Goal: Task Accomplishment & Management: Manage account settings

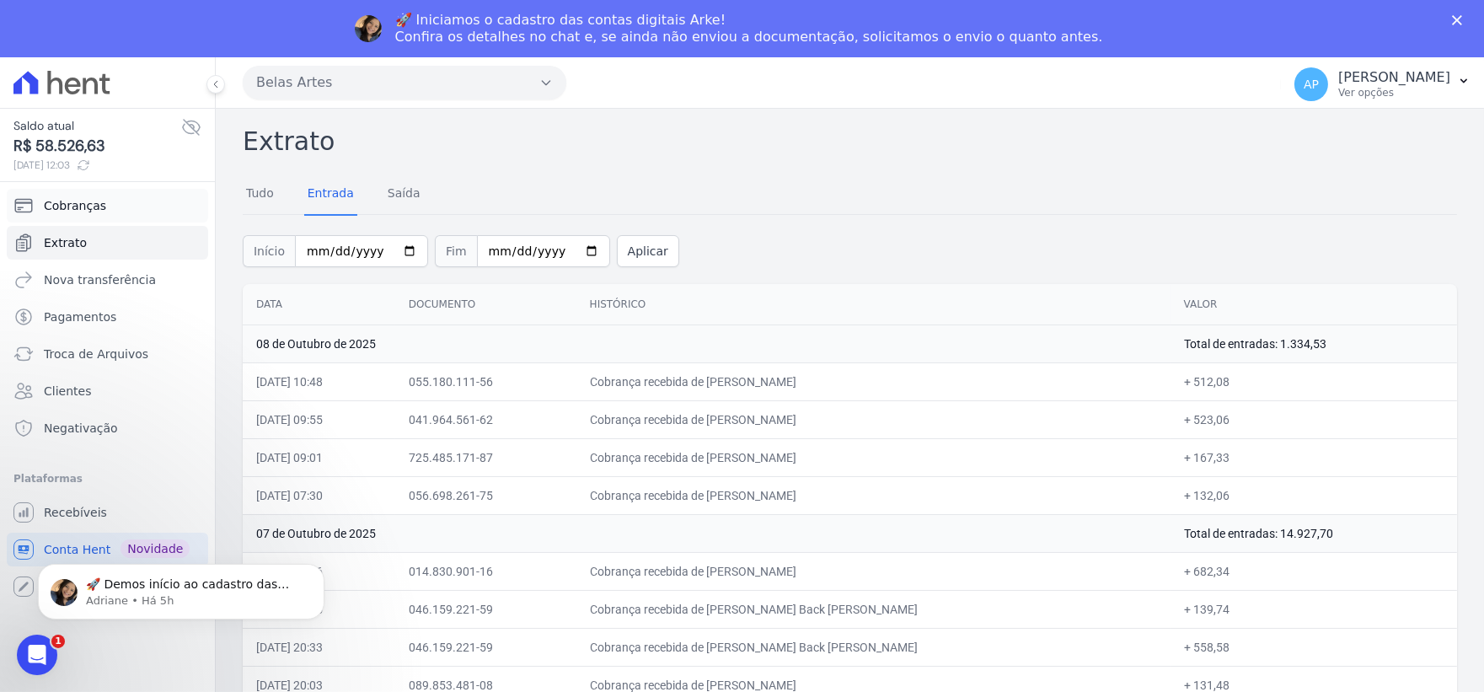
scroll to position [3932, 0]
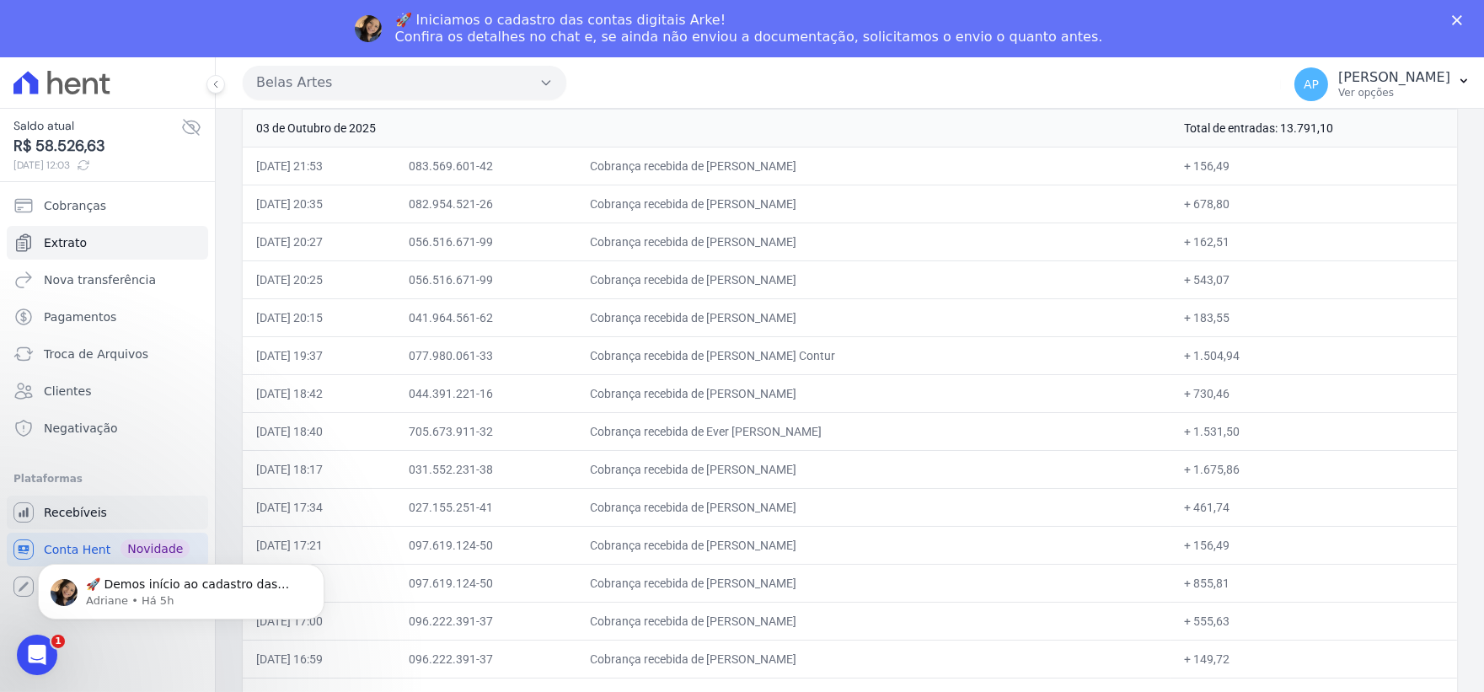
click at [63, 511] on span "Recebíveis" at bounding box center [75, 512] width 63 height 17
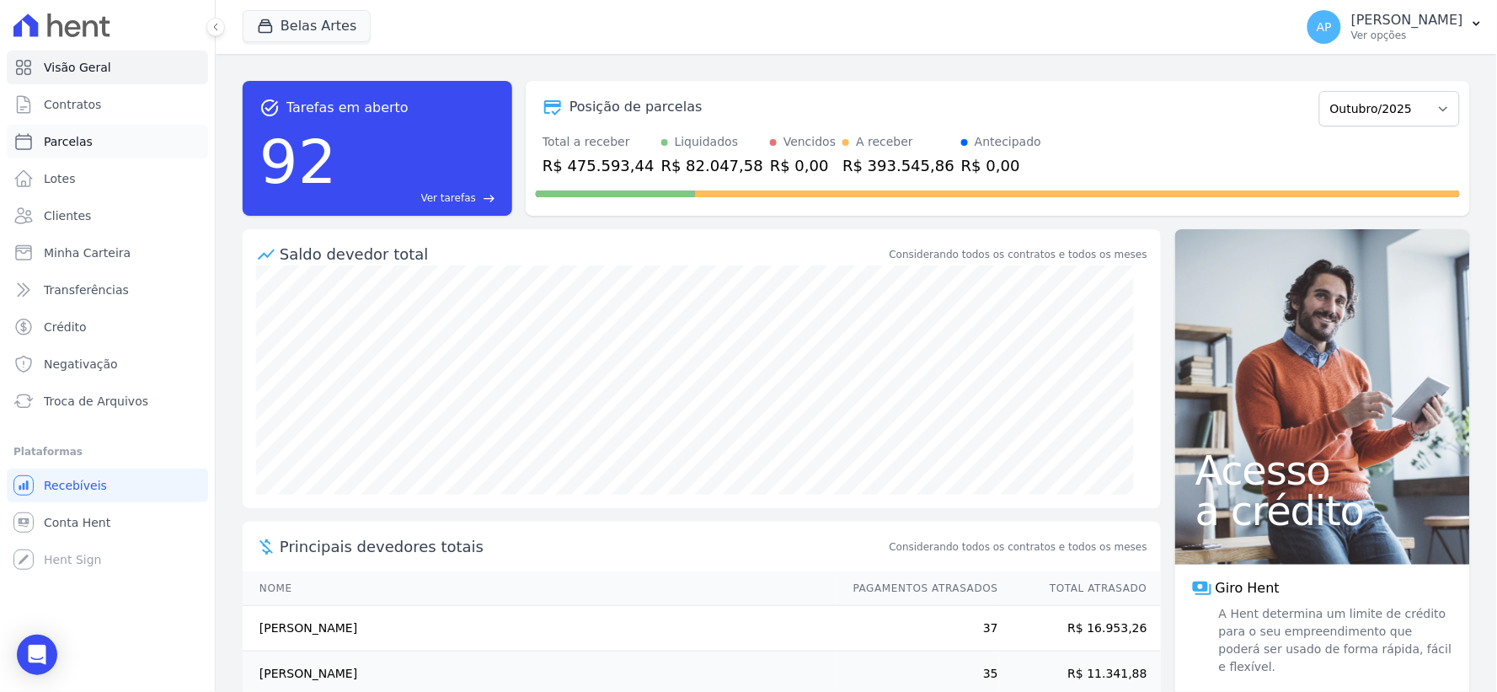
click at [65, 140] on span "Parcelas" at bounding box center [68, 141] width 49 height 17
select select
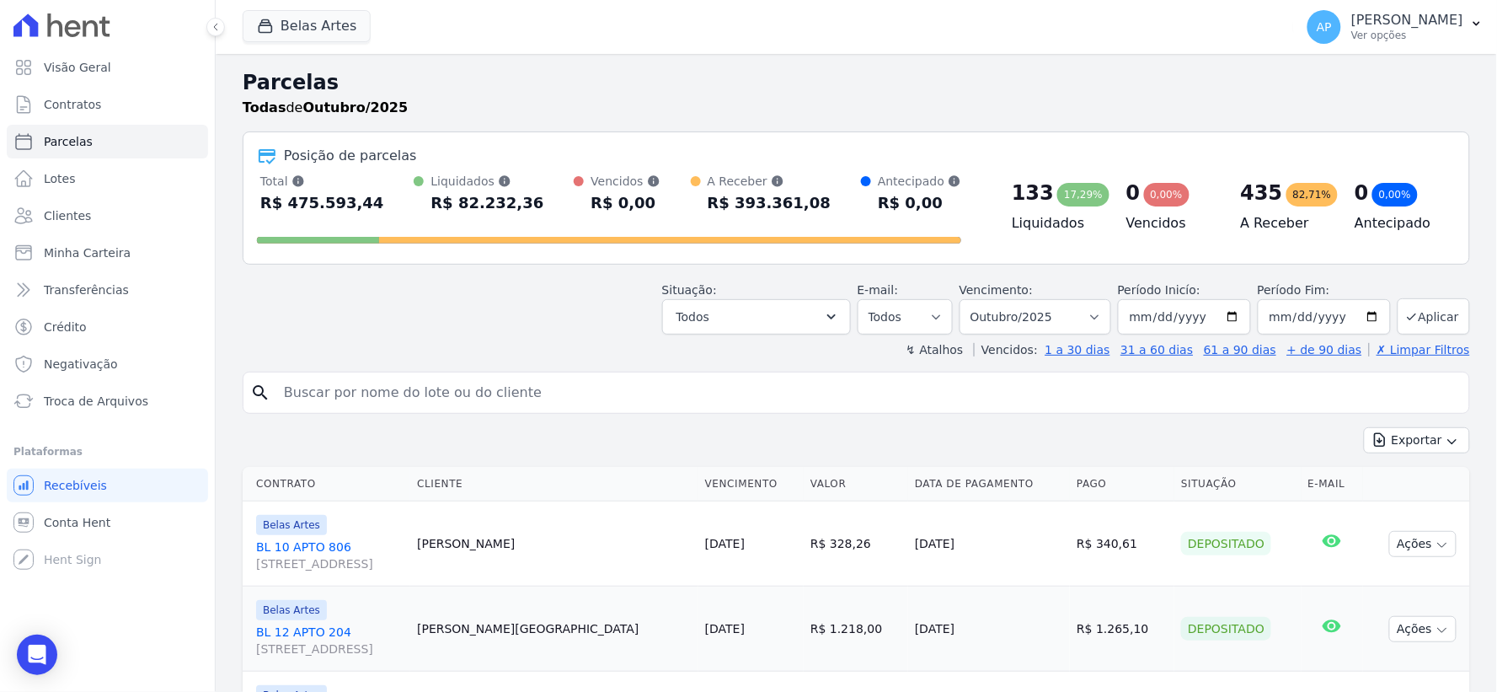
click at [400, 392] on input "search" at bounding box center [868, 393] width 1189 height 34
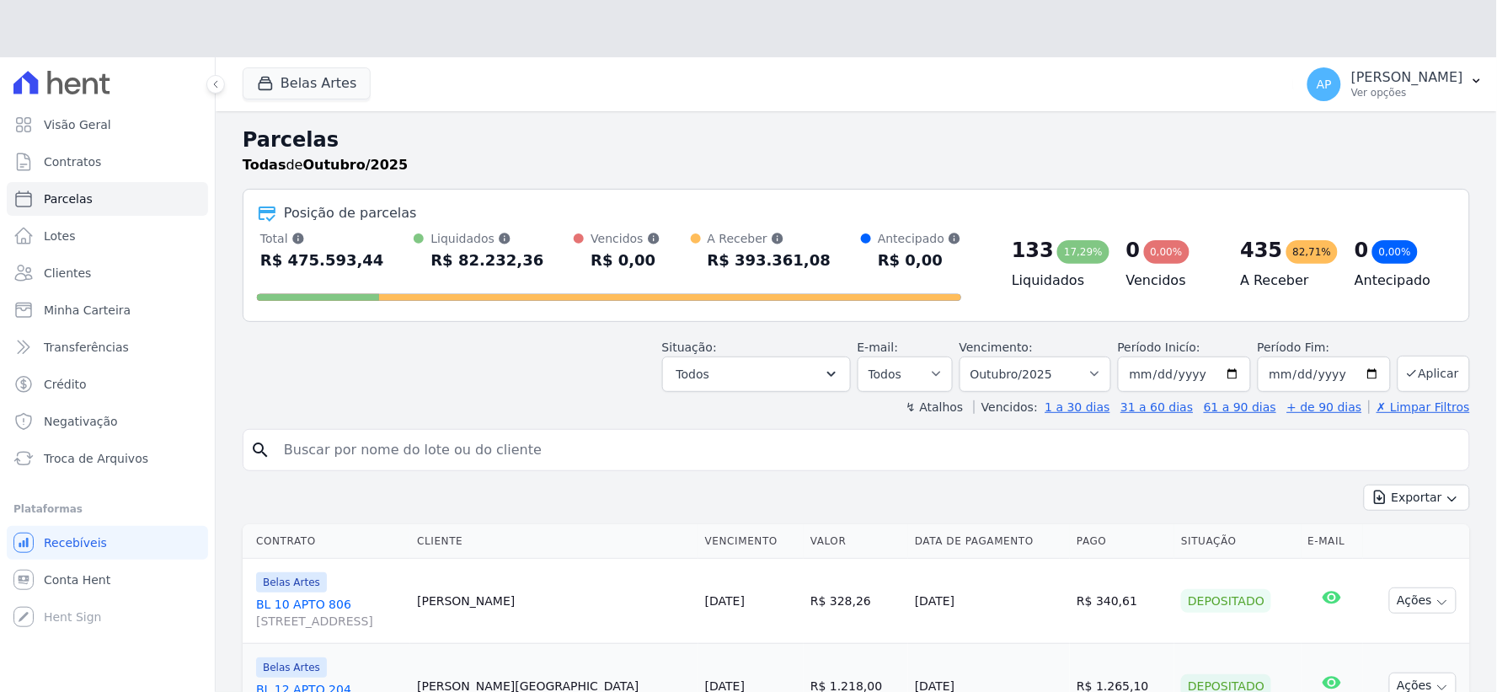
paste input "895,49"
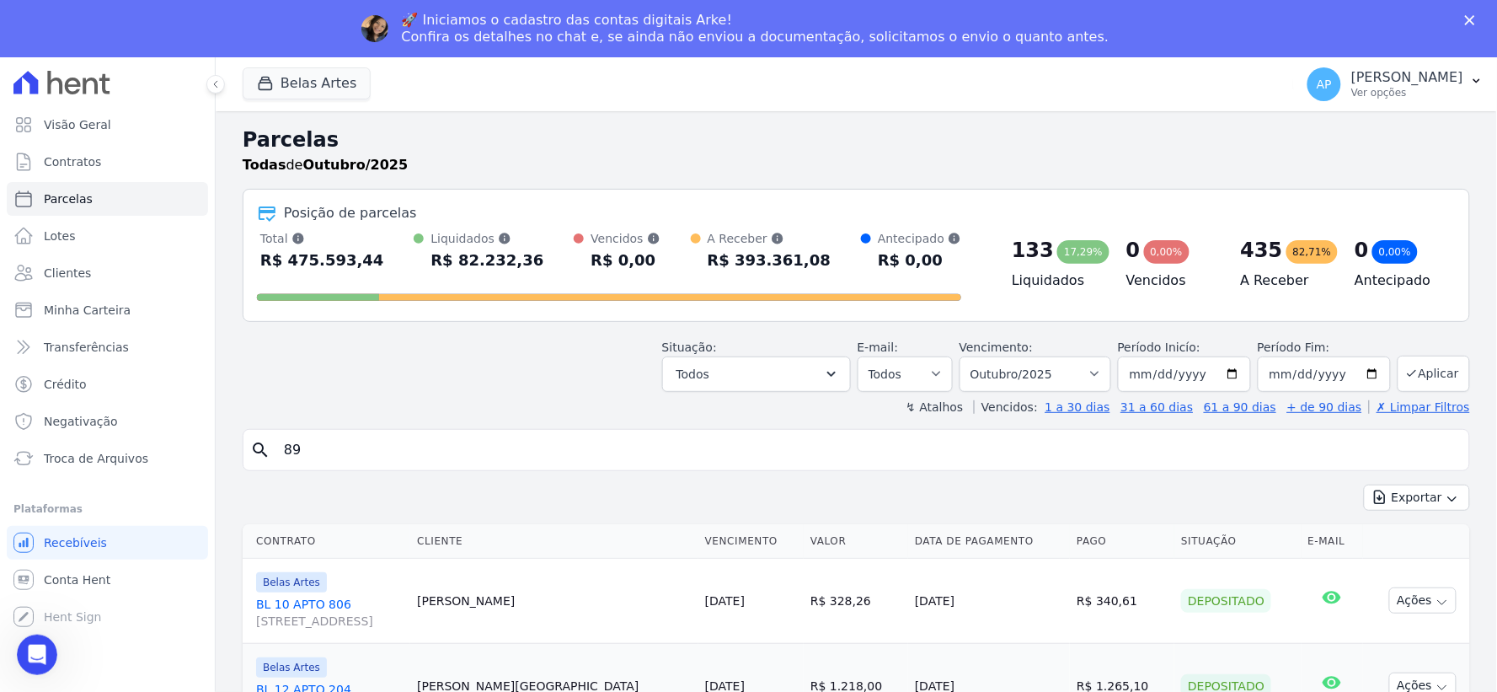
type input "8"
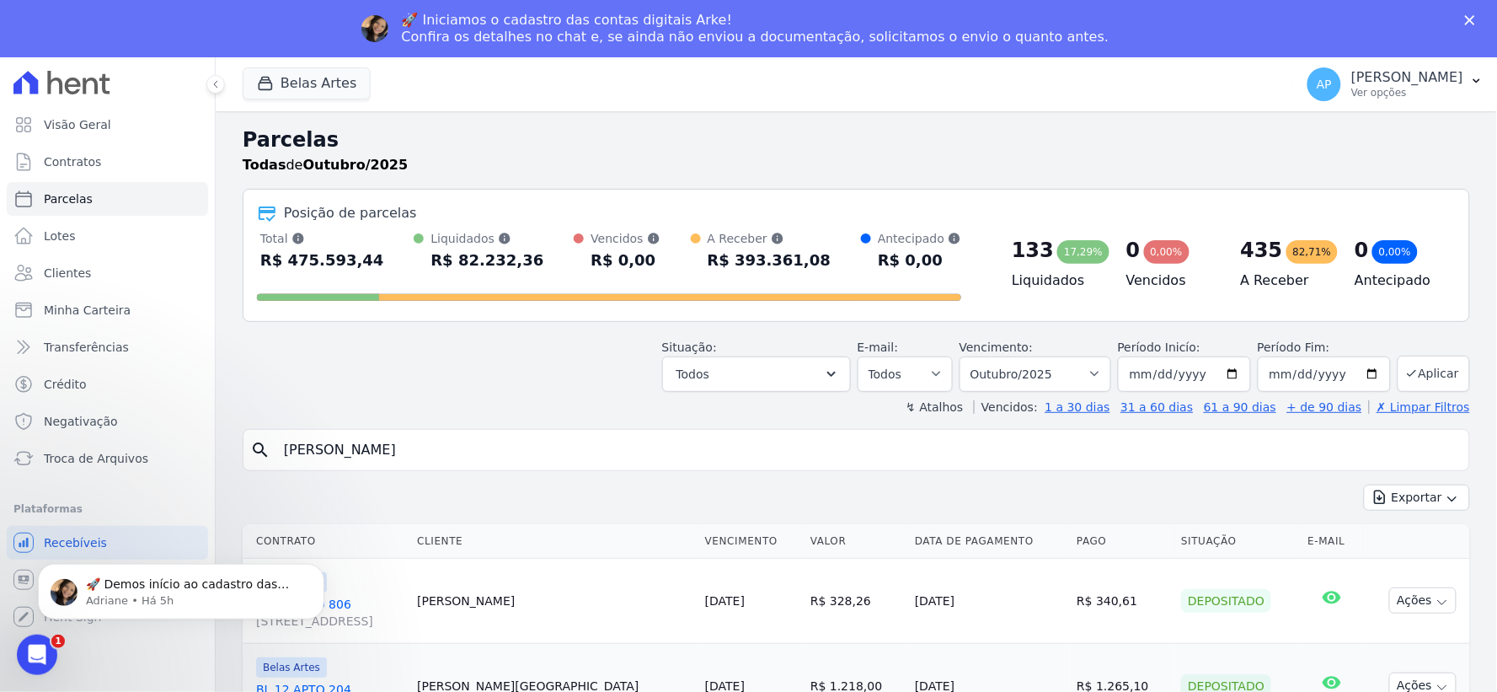
type input "[PERSON_NAME]"
select select
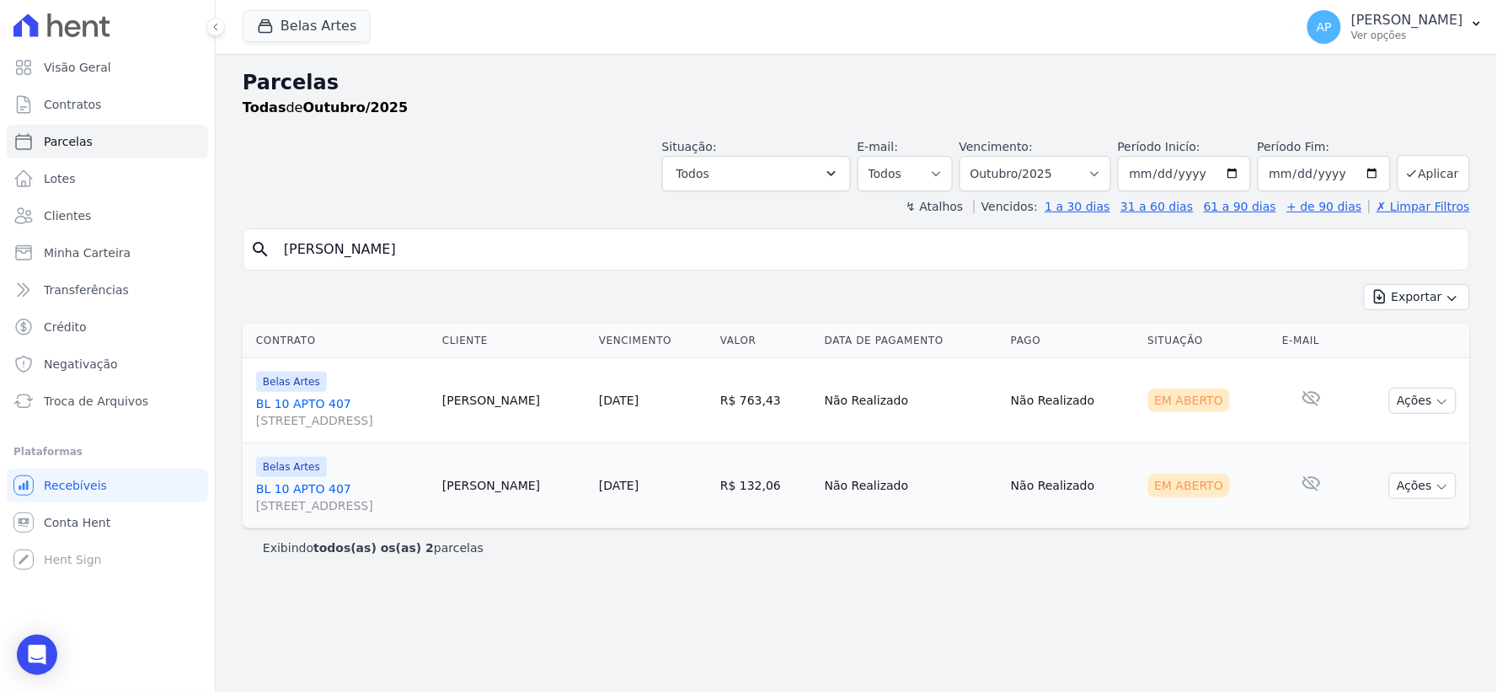
click at [220, 445] on div "Contrato Cliente Vencimento Valor Data de Pagamento Pago Situação E-mail Belas …" at bounding box center [857, 426] width 1282 height 218
click at [736, 680] on div "Parcelas Todas de Outubro/2025 Situação: Agendado Em Aberto Pago Processando Ca…" at bounding box center [857, 373] width 1282 height 638
click at [1055, 171] on select "Filtrar por período ──────── Todos os meses Setembro/2022 Outubro/2022 Novembro…" at bounding box center [1036, 173] width 152 height 35
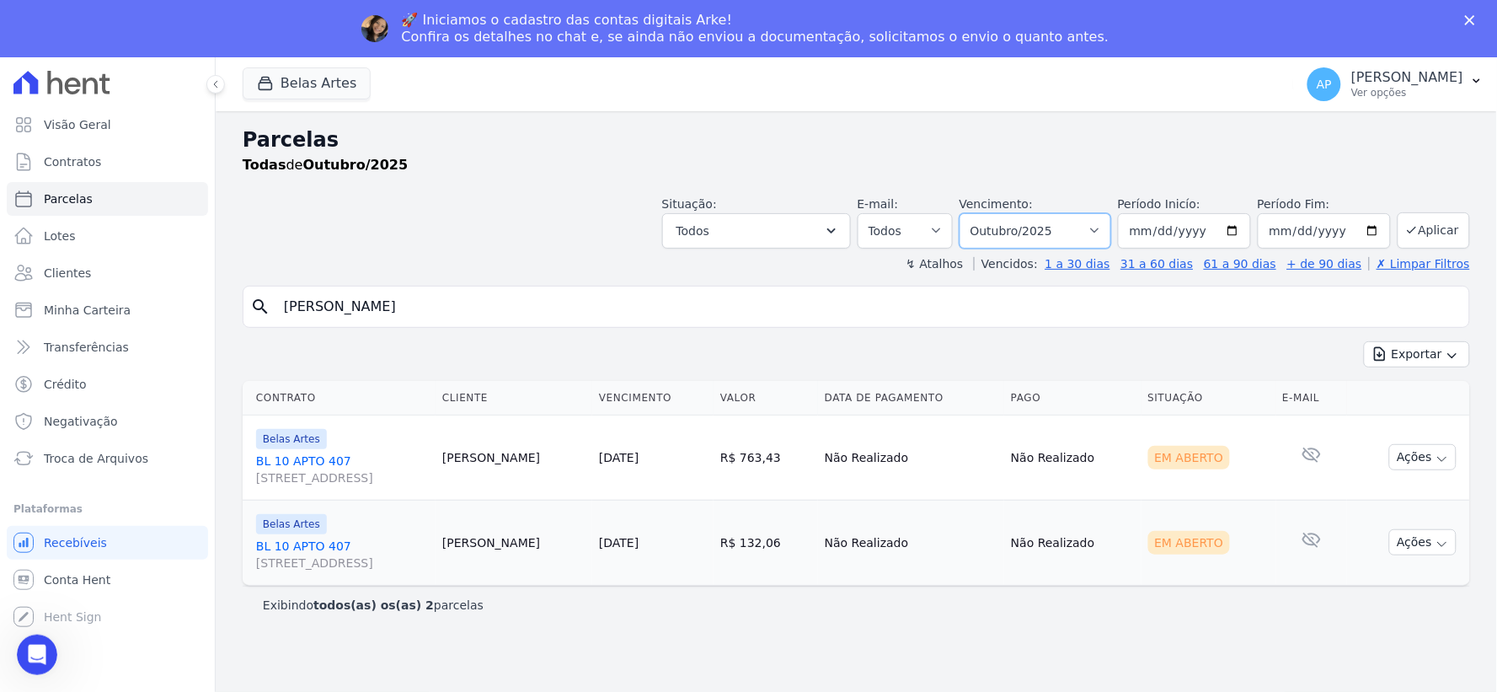
select select "09/2025"
click at [984, 213] on select "Filtrar por período ──────── Todos os meses Setembro/2022 Outubro/2022 Novembro…" at bounding box center [1036, 230] width 152 height 35
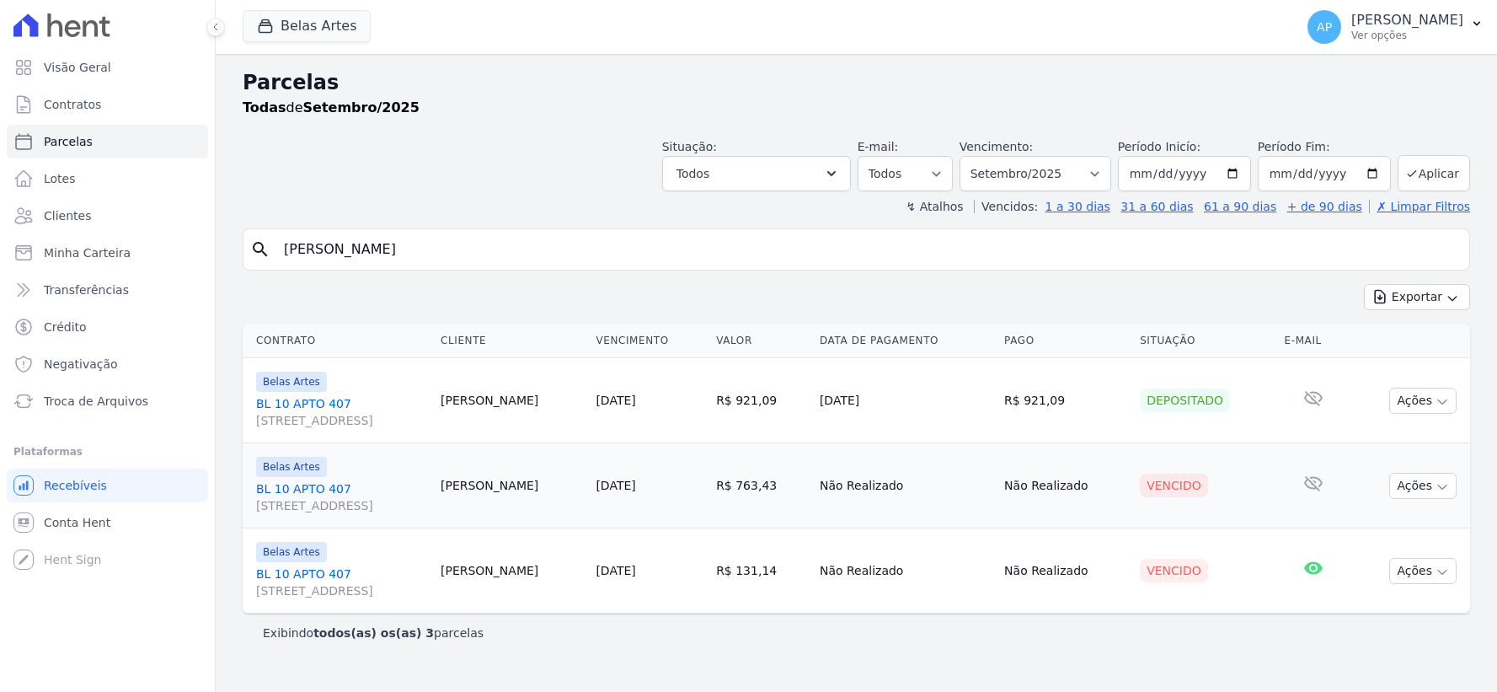
select select
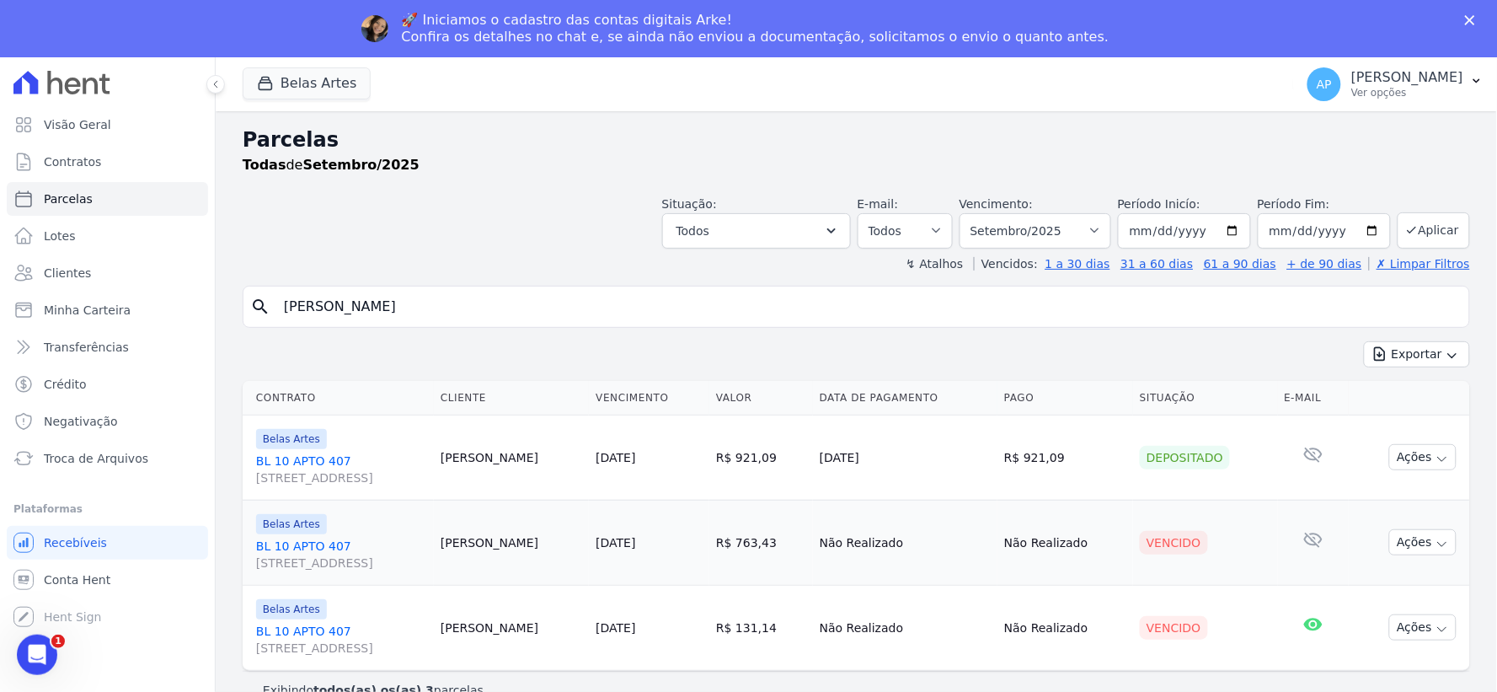
drag, startPoint x: 551, startPoint y: 485, endPoint x: 445, endPoint y: 537, distance: 118.0
click at [445, 537] on td "[PERSON_NAME]" at bounding box center [511, 542] width 155 height 85
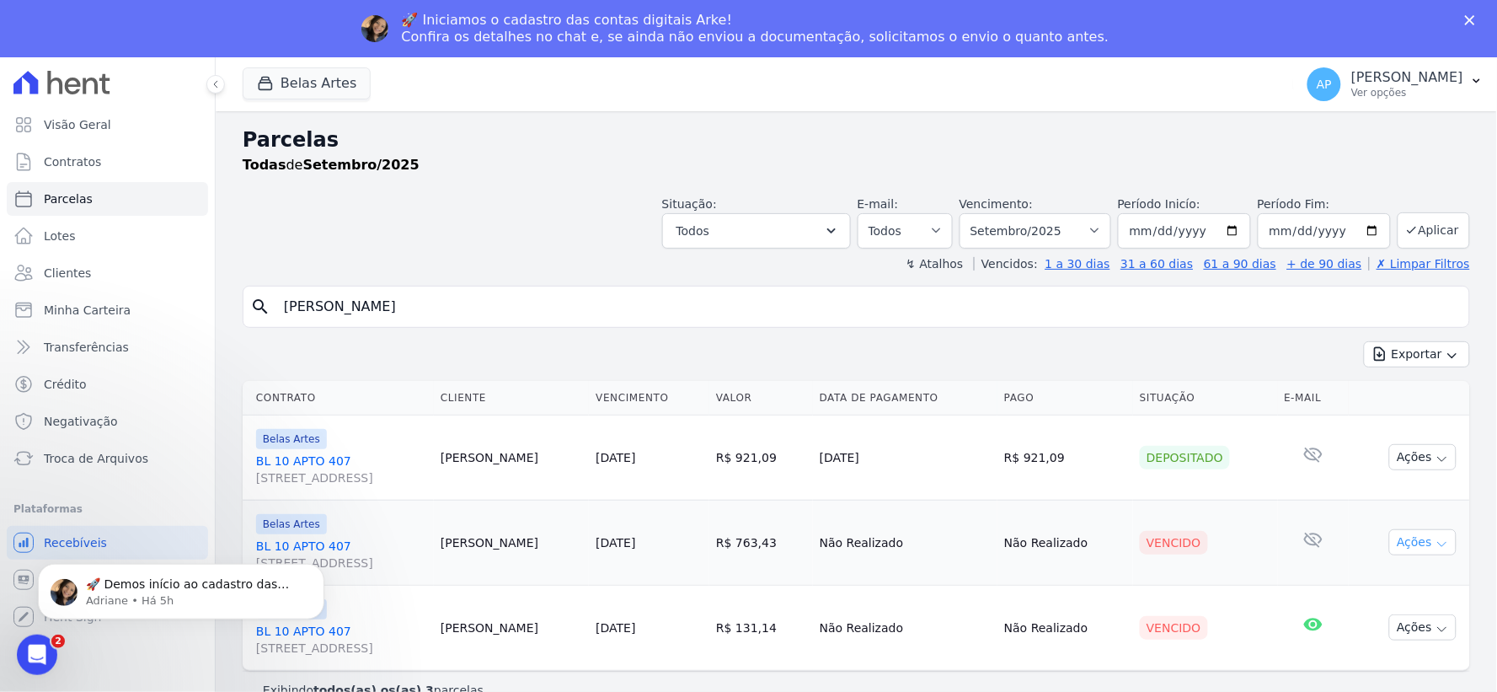
click at [1436, 545] on icon "button" at bounding box center [1442, 544] width 13 height 13
click at [1416, 576] on link "Ver boleto" at bounding box center [1417, 580] width 162 height 31
click at [1203, 632] on div "Vencido" at bounding box center [1174, 628] width 68 height 24
click at [1417, 628] on button "Ações" at bounding box center [1422, 627] width 67 height 26
click at [1376, 656] on link "Ver boleto" at bounding box center [1417, 666] width 162 height 31
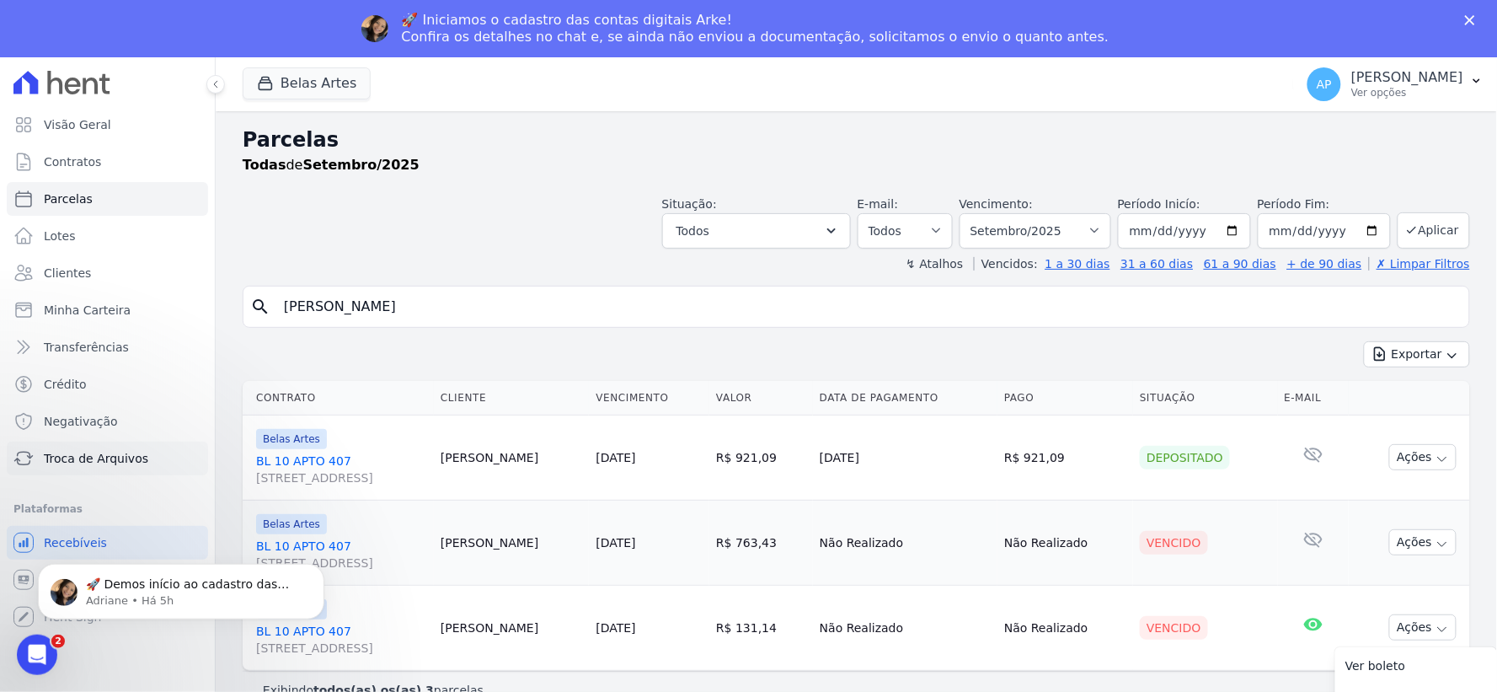
click at [104, 458] on span "Troca de Arquivos" at bounding box center [96, 458] width 104 height 17
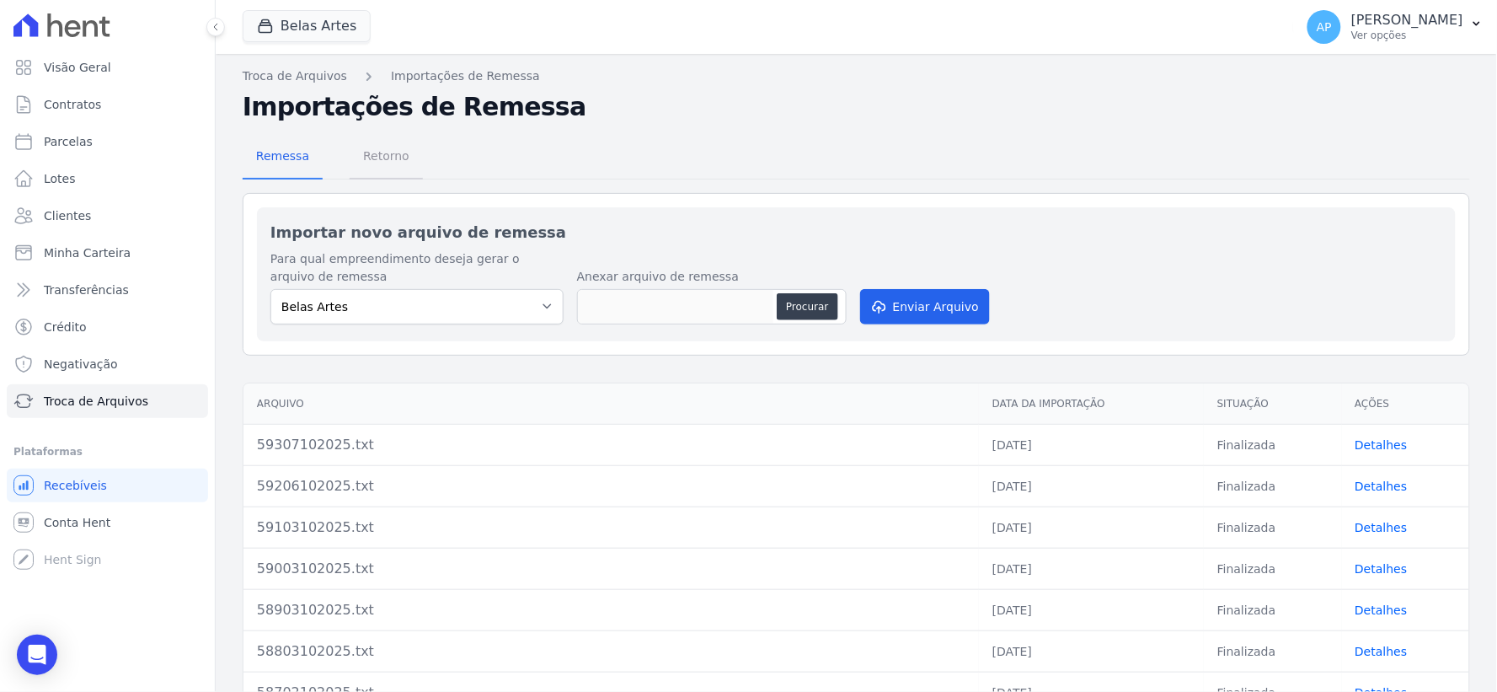
click at [389, 154] on span "Retorno" at bounding box center [386, 156] width 67 height 34
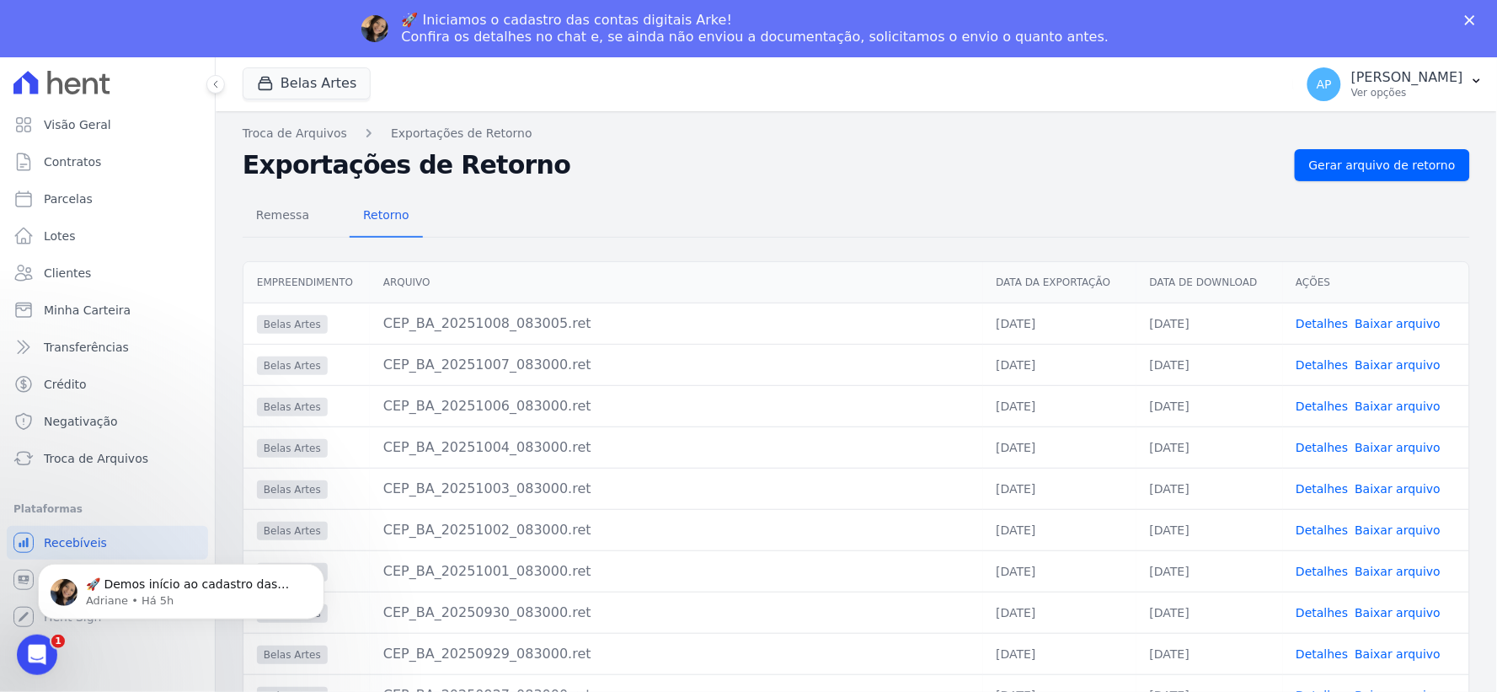
click at [1373, 493] on link "Baixar arquivo" at bounding box center [1399, 488] width 86 height 13
click at [72, 196] on span "Parcelas" at bounding box center [68, 198] width 49 height 17
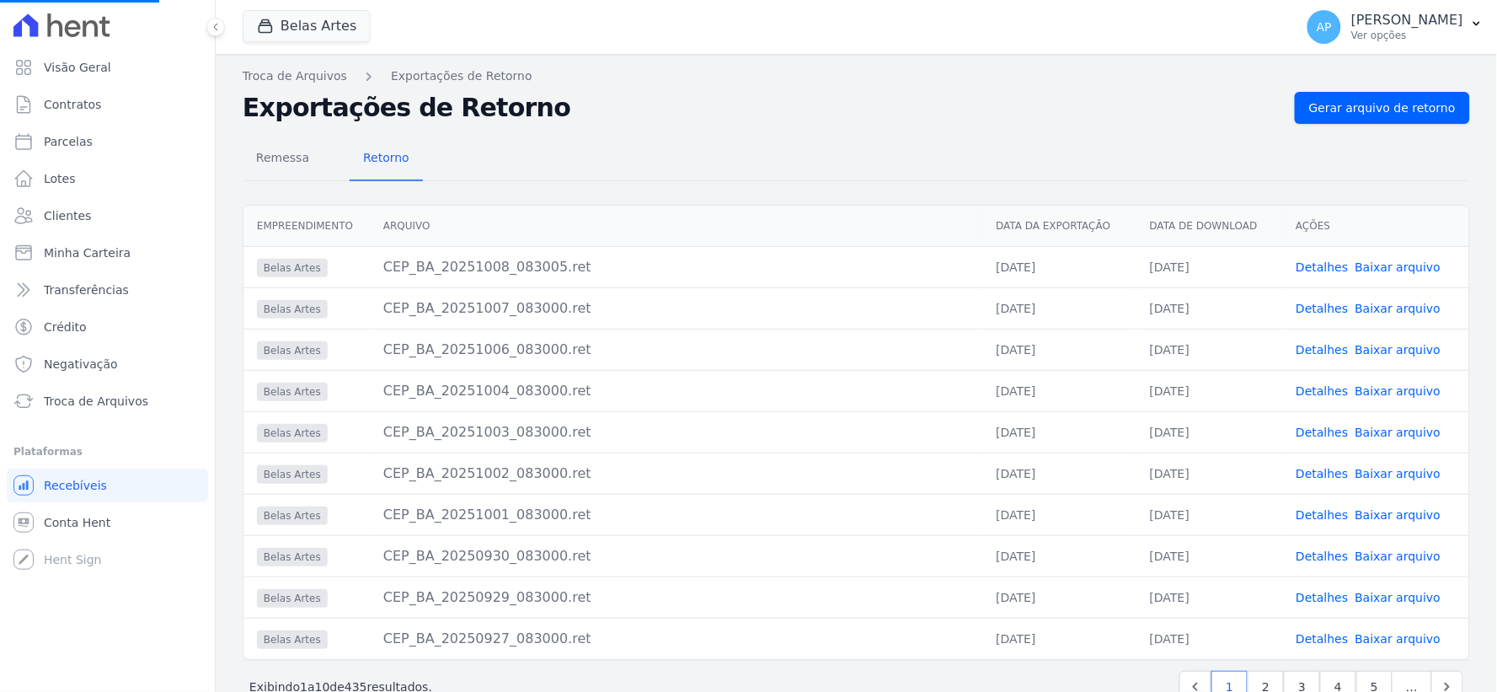
select select
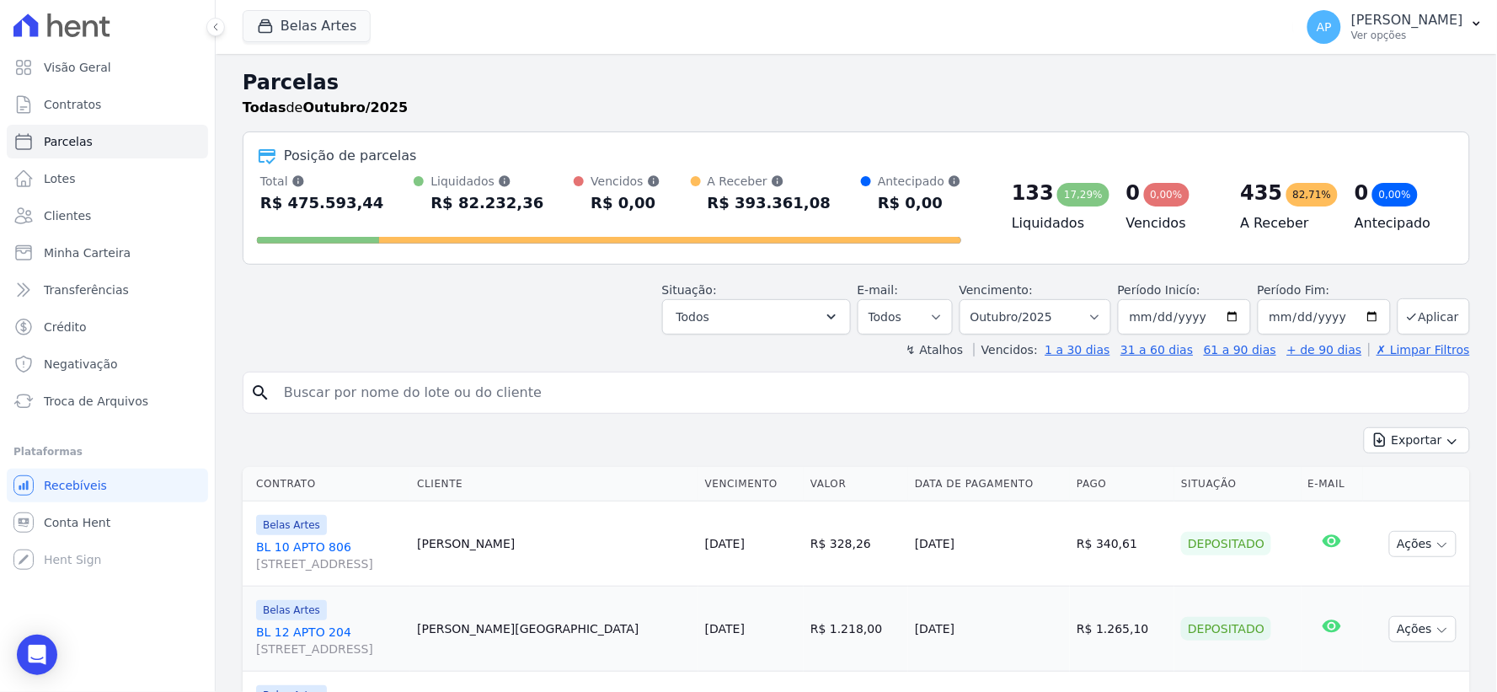
click at [522, 398] on input "search" at bounding box center [868, 393] width 1189 height 34
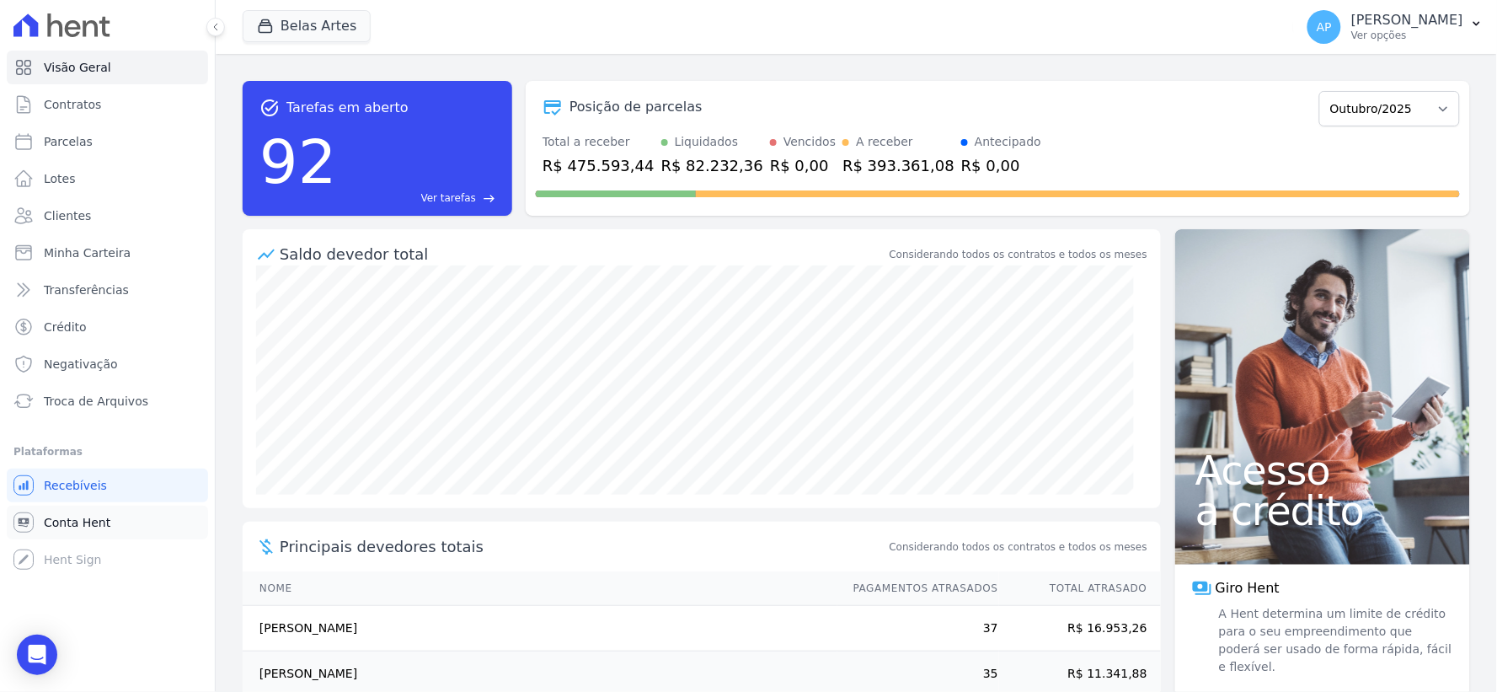
click at [72, 519] on span "Conta Hent" at bounding box center [77, 522] width 67 height 17
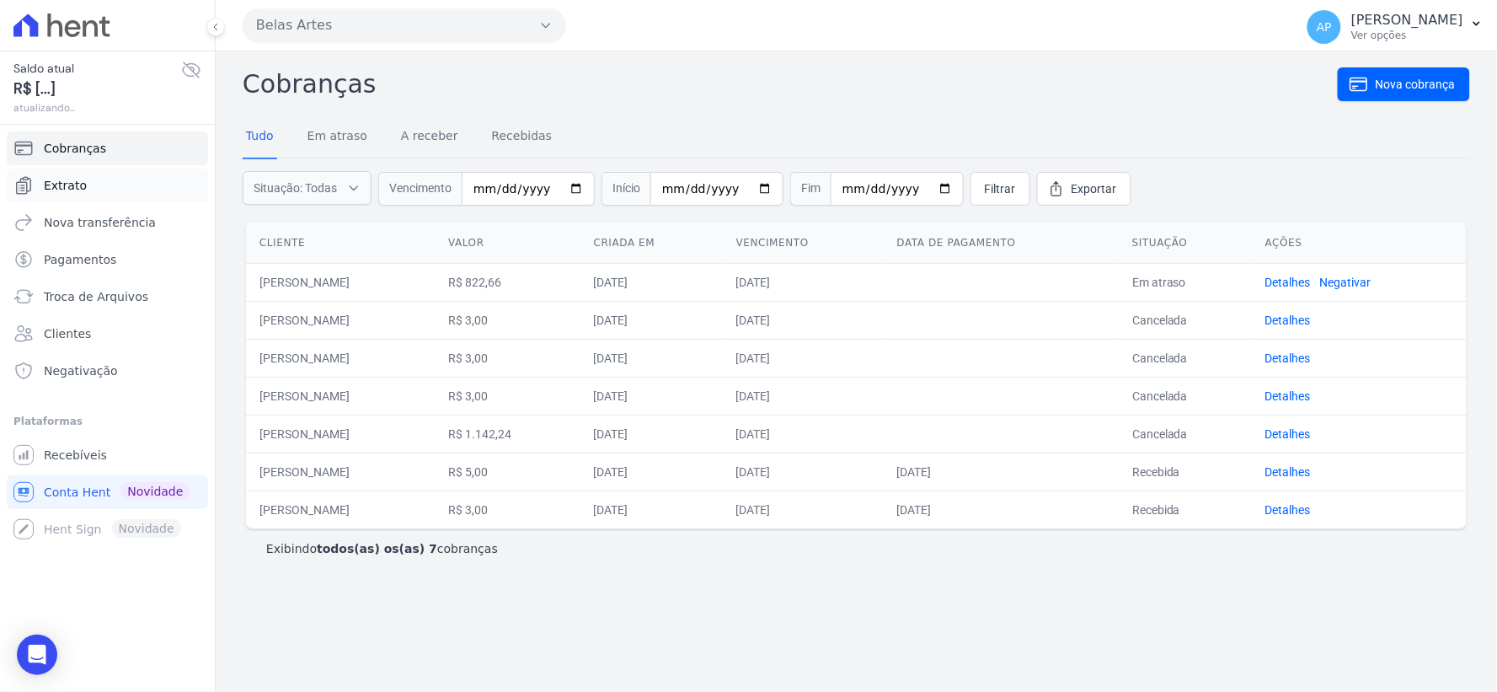
click at [78, 190] on span "Extrato" at bounding box center [65, 185] width 43 height 17
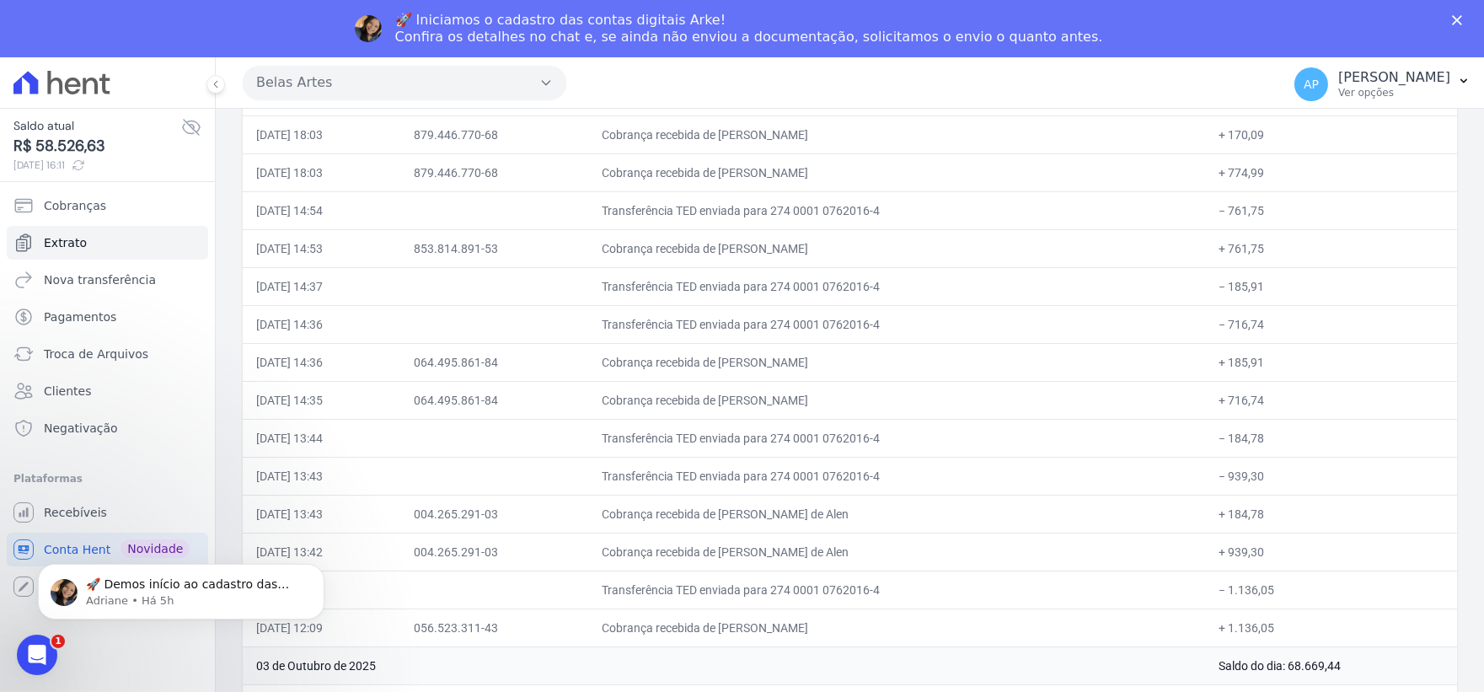
scroll to position [9356, 0]
